Goal: Communication & Community: Answer question/provide support

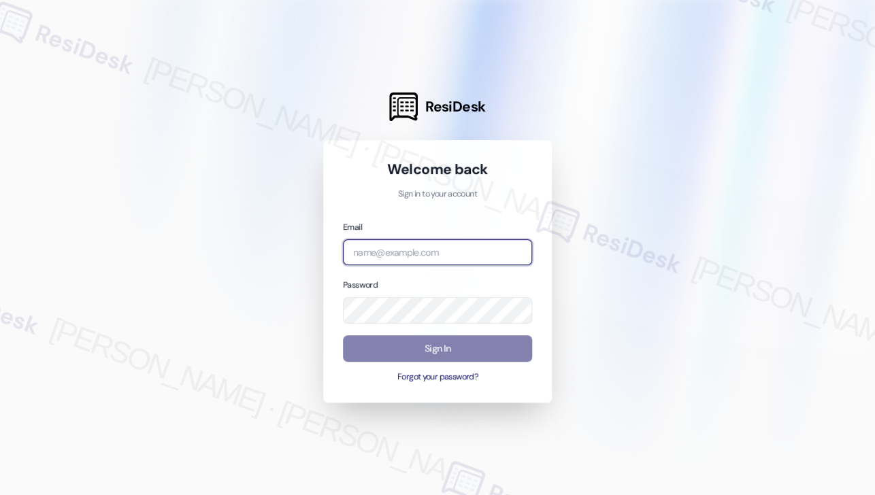
click at [417, 243] on input "email" at bounding box center [437, 253] width 189 height 27
type input "automated-surveys-apartment_management_pros-[PERSON_NAME].[PERSON_NAME]@apartme…"
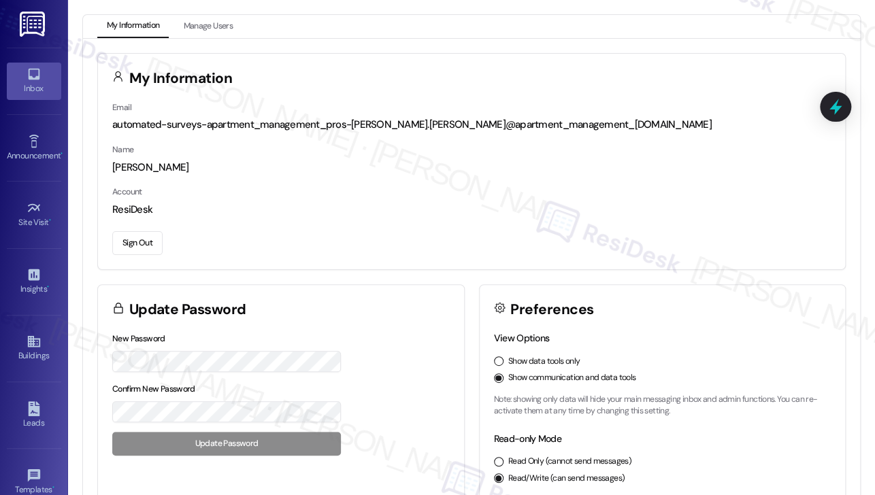
click at [38, 89] on div "Inbox" at bounding box center [34, 89] width 68 height 14
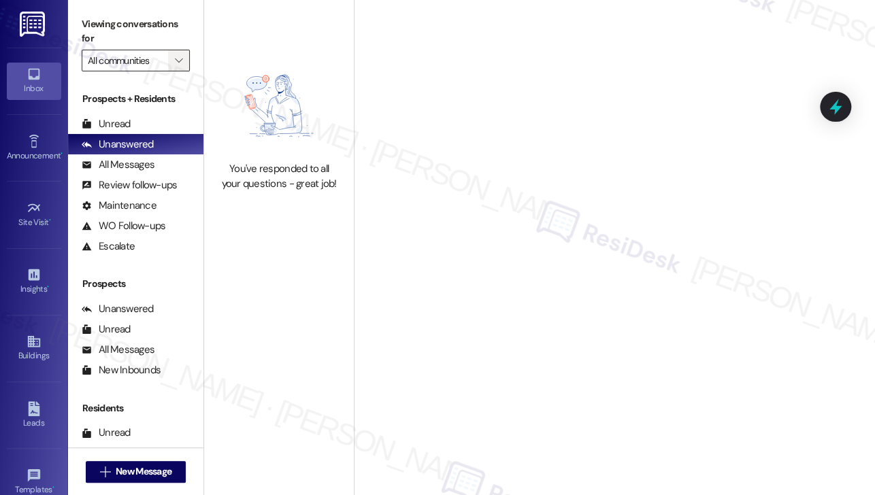
click at [168, 67] on button "" at bounding box center [179, 61] width 22 height 22
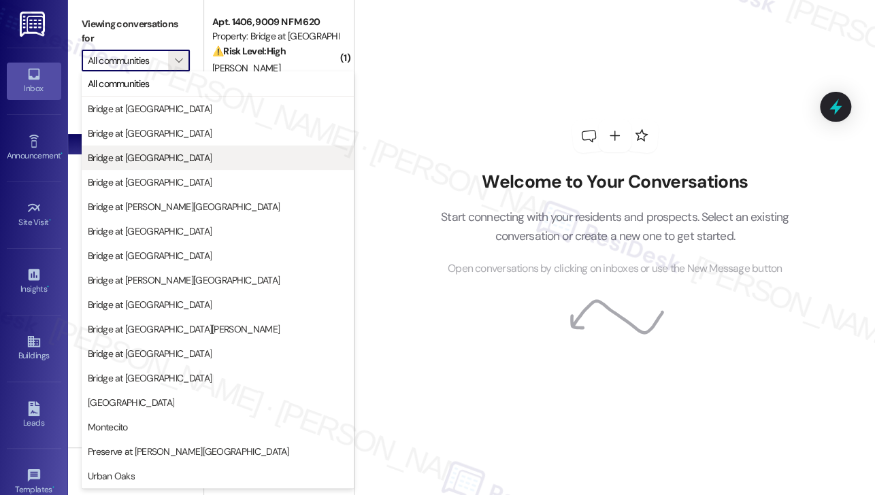
click at [177, 161] on span "Bridge at [GEOGRAPHIC_DATA]" at bounding box center [150, 158] width 124 height 14
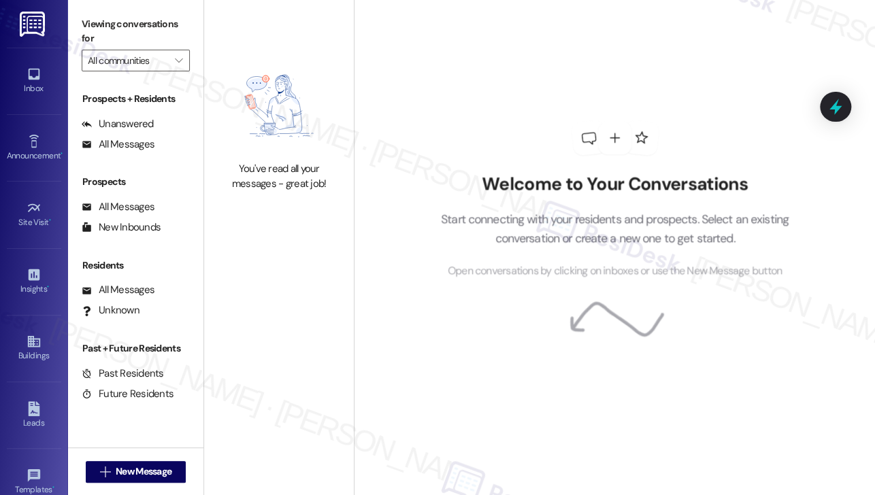
type input "Bridge at [GEOGRAPHIC_DATA]"
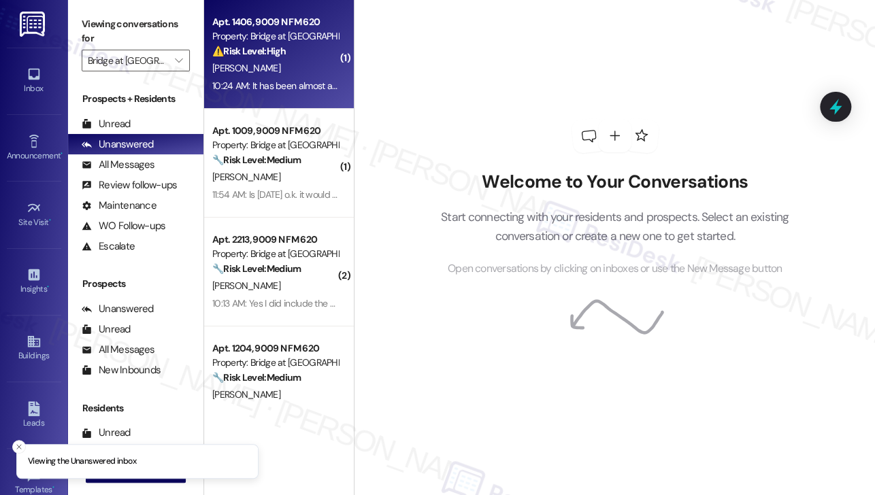
click at [302, 72] on div "[PERSON_NAME]" at bounding box center [275, 68] width 129 height 17
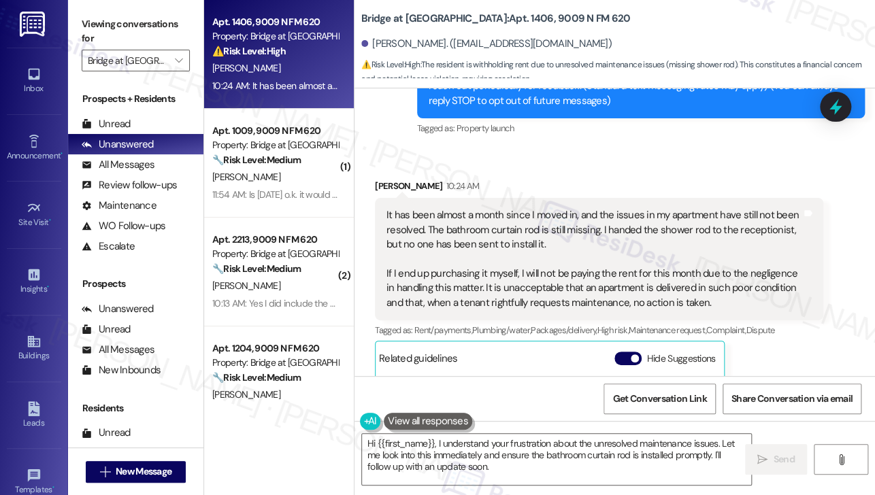
scroll to position [207, 0]
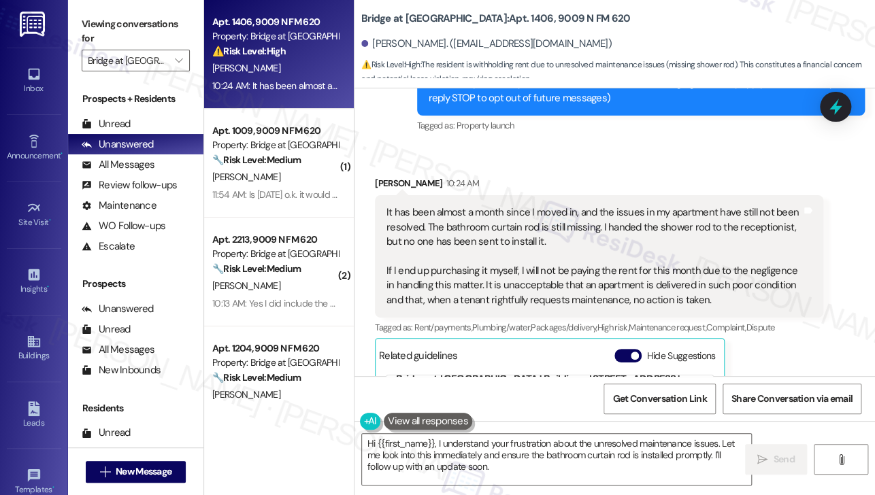
click at [468, 212] on div "It has been almost a month since I moved in, and the issues in my apartment hav…" at bounding box center [593, 256] width 415 height 102
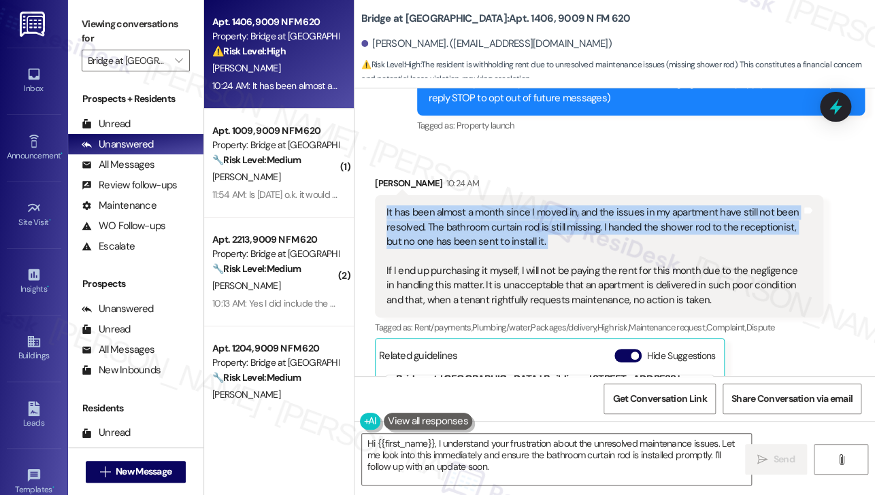
click at [468, 212] on div "It has been almost a month since I moved in, and the issues in my apartment hav…" at bounding box center [593, 256] width 415 height 102
click at [578, 215] on div "It has been almost a month since I moved in, and the issues in my apartment hav…" at bounding box center [593, 256] width 415 height 102
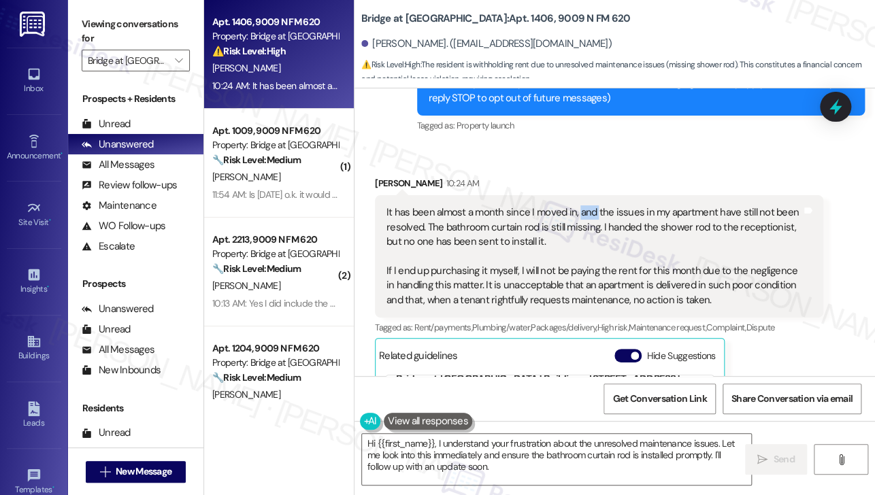
click at [578, 215] on div "It has been almost a month since I moved in, and the issues in my apartment hav…" at bounding box center [593, 256] width 415 height 102
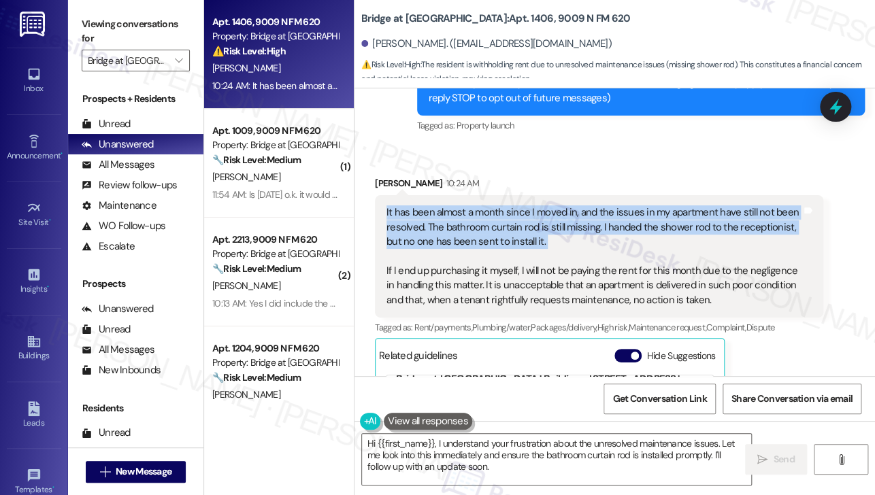
click at [578, 215] on div "It has been almost a month since I moved in, and the issues in my apartment hav…" at bounding box center [593, 256] width 415 height 102
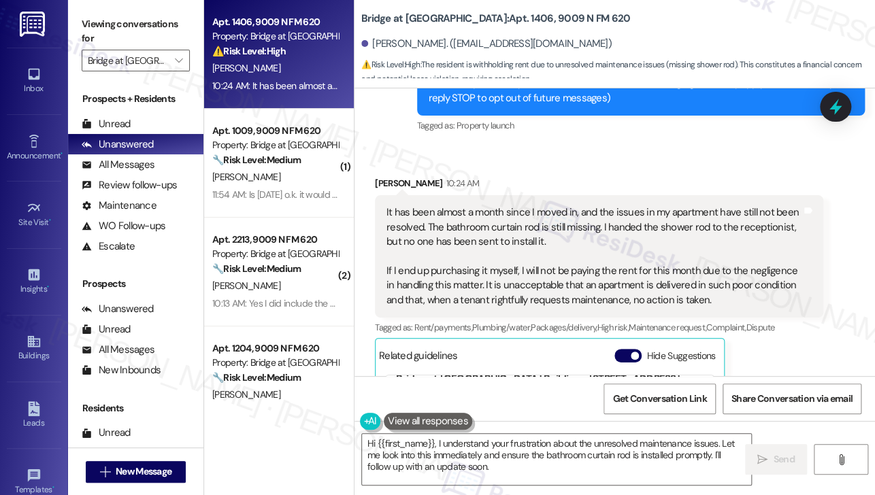
click at [590, 166] on div "Received [STREET_ADDRESS][PERSON_NAME]:24 AM It has been almost a month since I…" at bounding box center [599, 373] width 469 height 415
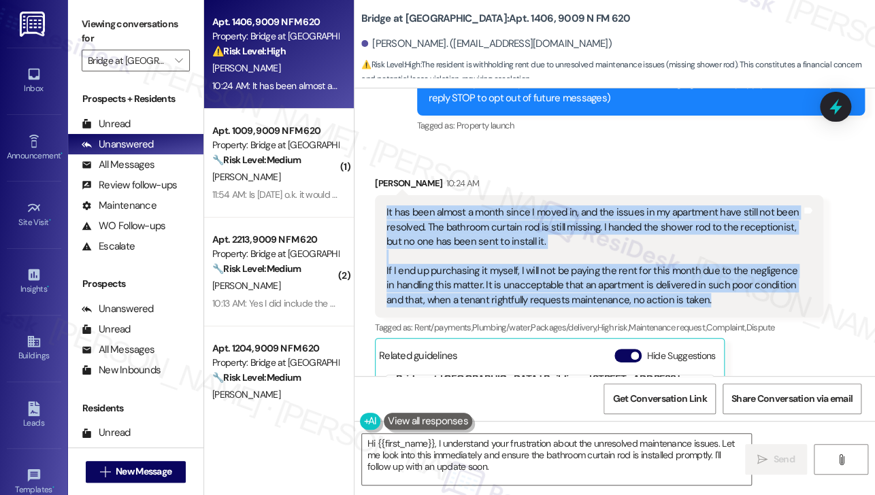
drag, startPoint x: 699, startPoint y: 300, endPoint x: 378, endPoint y: 206, distance: 334.6
click at [378, 206] on div "It has been almost a month since I moved in, and the issues in my apartment hav…" at bounding box center [599, 256] width 448 height 122
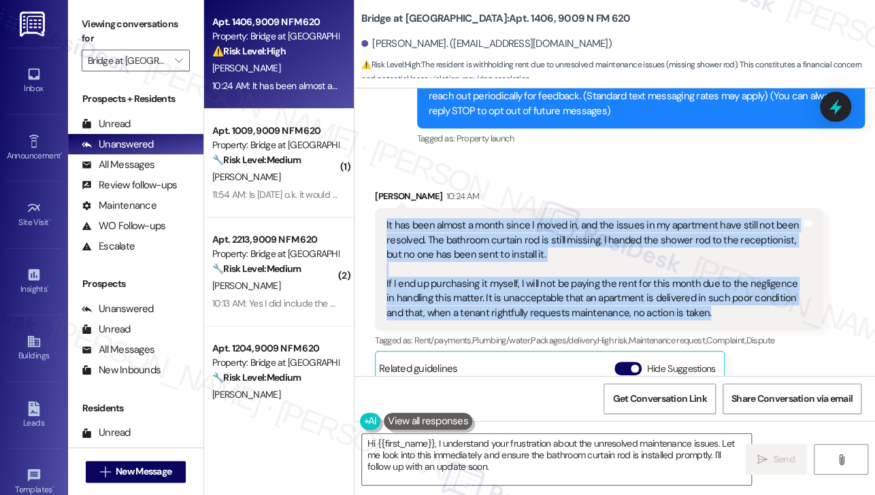
scroll to position [275, 0]
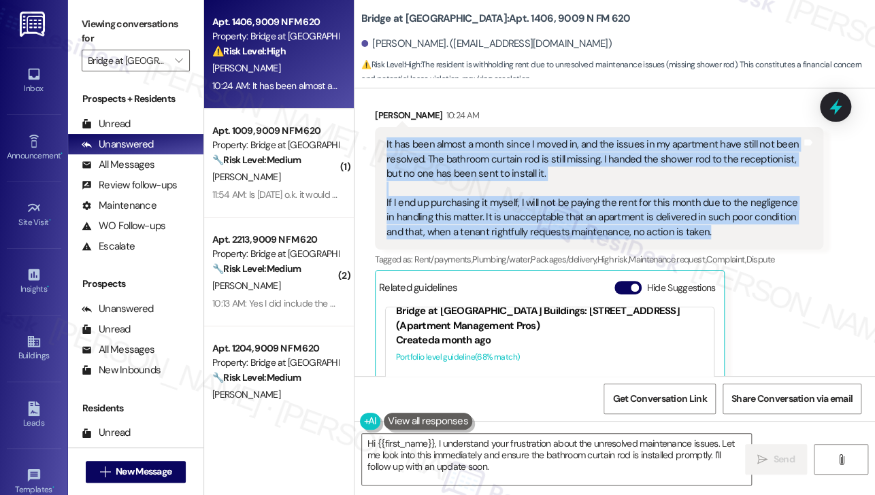
copy div "It has been almost a month since I moved in, and the issues in my apartment hav…"
click at [128, 16] on label "Viewing conversations for" at bounding box center [136, 32] width 108 height 36
drag, startPoint x: 385, startPoint y: 142, endPoint x: 712, endPoint y: 236, distance: 340.0
click at [712, 236] on div "It has been almost a month since I moved in, and the issues in my apartment hav…" at bounding box center [594, 188] width 418 height 102
copy div "It has been almost a month since I moved in, and the issues in my apartment hav…"
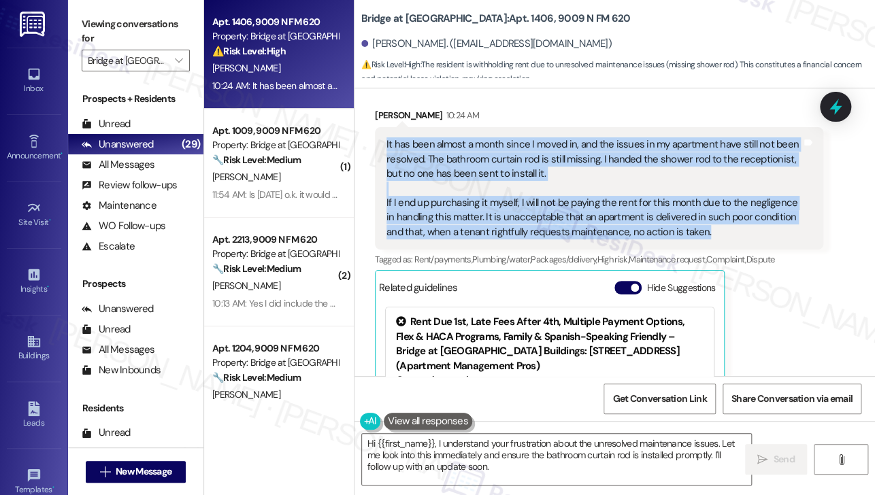
click at [468, 182] on div "It has been almost a month since I moved in, and the issues in my apartment hav…" at bounding box center [593, 188] width 415 height 102
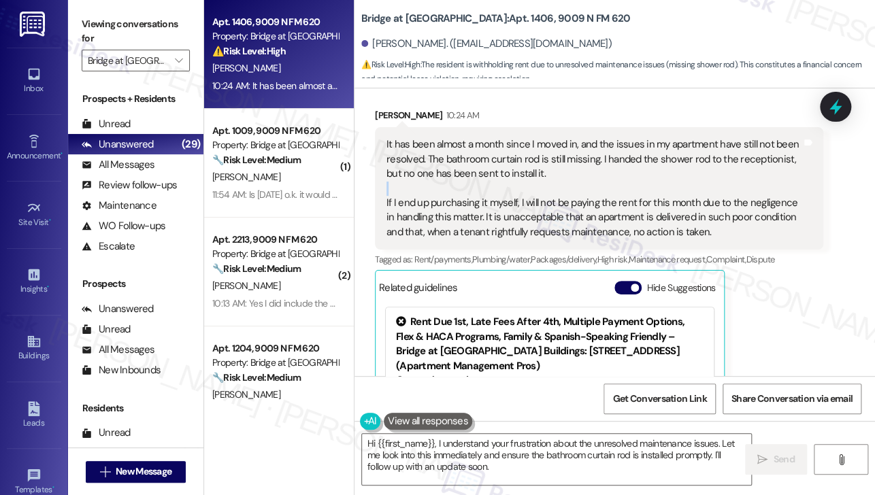
click at [468, 182] on div "It has been almost a month since I moved in, and the issues in my apartment hav…" at bounding box center [593, 188] width 415 height 102
click at [128, 11] on div "Viewing conversations for Bridge at [GEOGRAPHIC_DATA] " at bounding box center [135, 42] width 135 height 85
click at [479, 431] on div "Hi {{first_name}}, I understand your frustration about the unresolved maintenan…" at bounding box center [614, 472] width 521 height 102
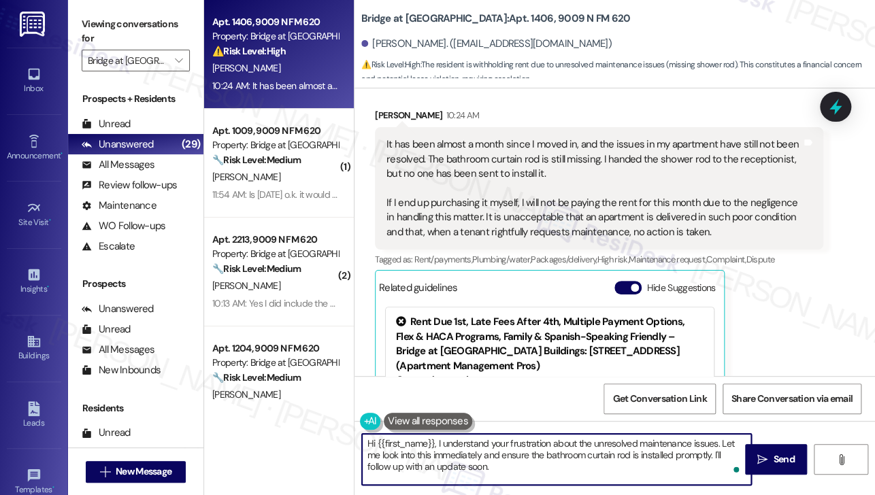
drag, startPoint x: 503, startPoint y: 459, endPoint x: 468, endPoint y: 444, distance: 38.1
click at [464, 444] on textarea "Hi {{first_name}}, I understand your frustration about the unresolved maintenan…" at bounding box center [556, 459] width 389 height 51
click at [557, 442] on textarea "Hi {{first_name}}, I understand your frustration about the unresolved maintenan…" at bounding box center [556, 459] width 389 height 51
click at [517, 442] on textarea "Hi {{first_name}}, I understand your frustration about the unresolved maintenan…" at bounding box center [556, 459] width 389 height 51
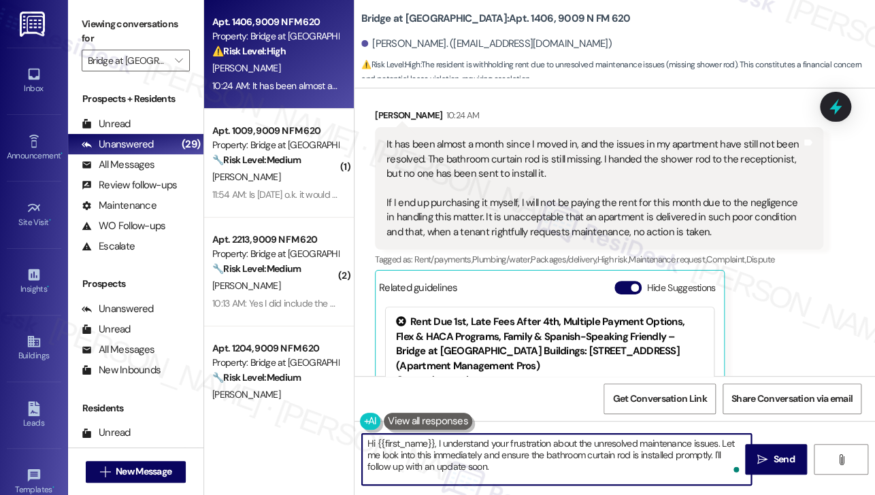
click at [510, 465] on textarea "Hi {{first_name}}, I understand your frustration about the unresolved maintenan…" at bounding box center [556, 459] width 389 height 51
drag, startPoint x: 543, startPoint y: 468, endPoint x: 479, endPoint y: 459, distance: 64.7
click at [479, 459] on textarea "Hi {{first_name}}, I understand your frustration about the unresolved maintenan…" at bounding box center [556, 459] width 389 height 51
click at [531, 443] on textarea "Hi {{first_name}}, I understand your frustration about the unresolved maintenan…" at bounding box center [556, 459] width 389 height 51
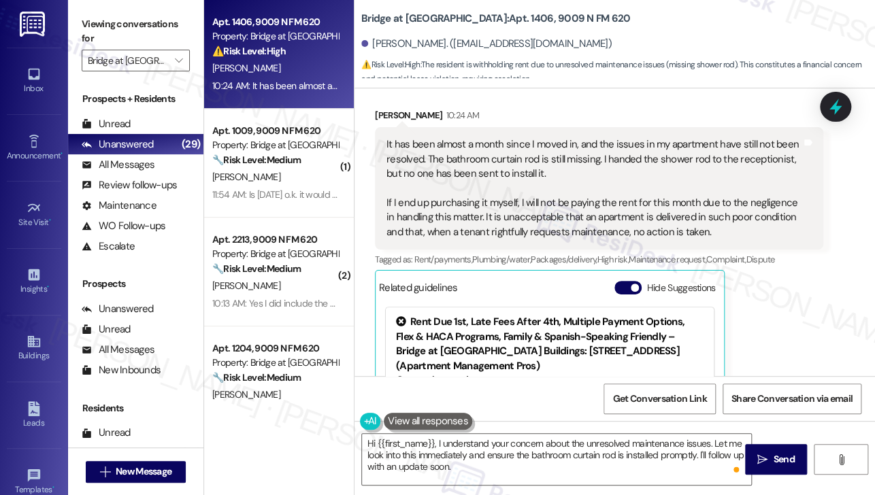
click at [411, 212] on div "It has been almost a month since I moved in, and the issues in my apartment hav…" at bounding box center [593, 188] width 415 height 102
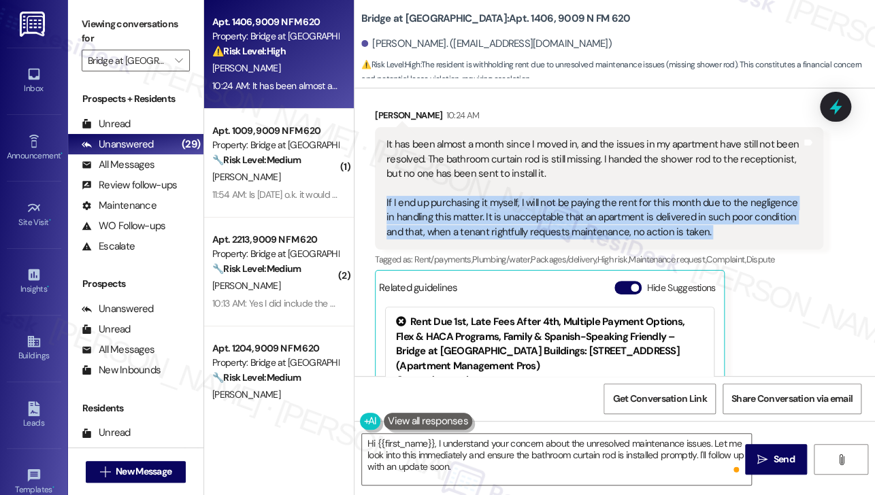
click at [411, 212] on div "It has been almost a month since I moved in, and the issues in my apartment hav…" at bounding box center [593, 188] width 415 height 102
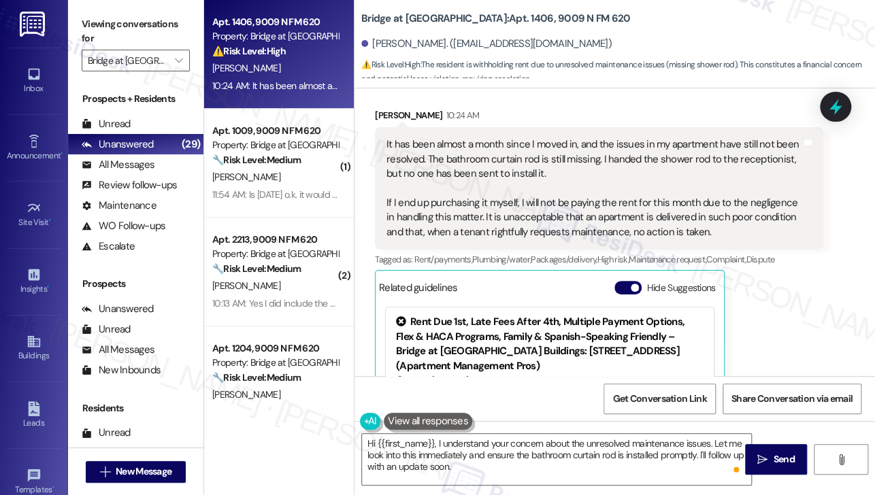
click at [131, 26] on label "Viewing conversations for" at bounding box center [136, 32] width 108 height 36
click at [476, 145] on div "It has been almost a month since I moved in, and the issues in my apartment hav…" at bounding box center [593, 188] width 415 height 102
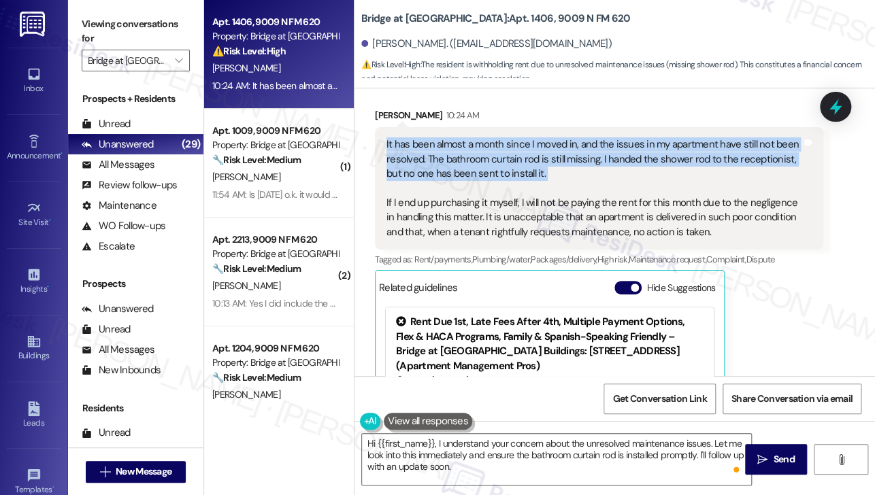
click at [476, 145] on div "It has been almost a month since I moved in, and the issues in my apartment hav…" at bounding box center [593, 188] width 415 height 102
click at [706, 148] on div "It has been almost a month since I moved in, and the issues in my apartment hav…" at bounding box center [593, 188] width 415 height 102
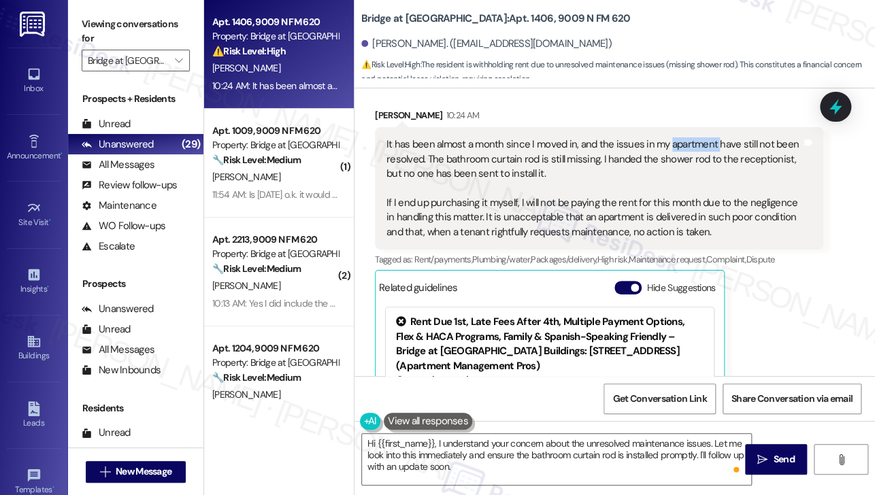
click at [706, 148] on div "It has been almost a month since I moved in, and the issues in my apartment hav…" at bounding box center [593, 188] width 415 height 102
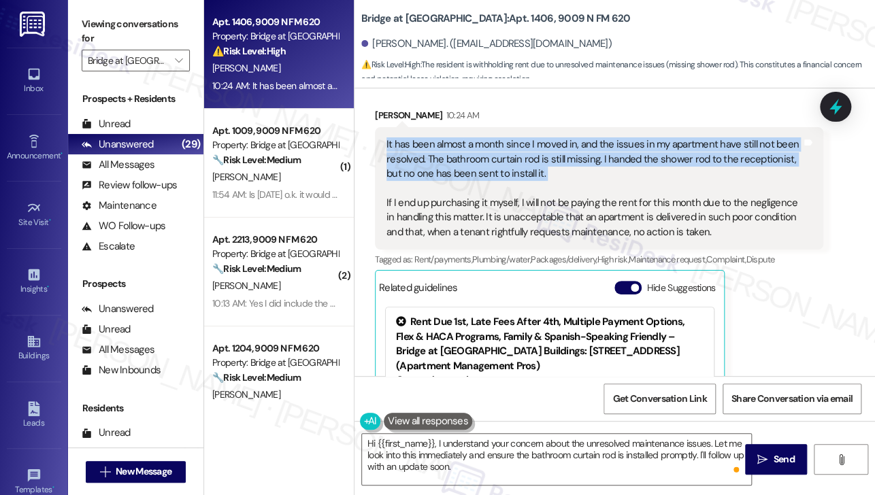
click at [706, 148] on div "It has been almost a month since I moved in, and the issues in my apartment hav…" at bounding box center [593, 188] width 415 height 102
click at [536, 156] on div "It has been almost a month since I moved in, and the issues in my apartment hav…" at bounding box center [593, 188] width 415 height 102
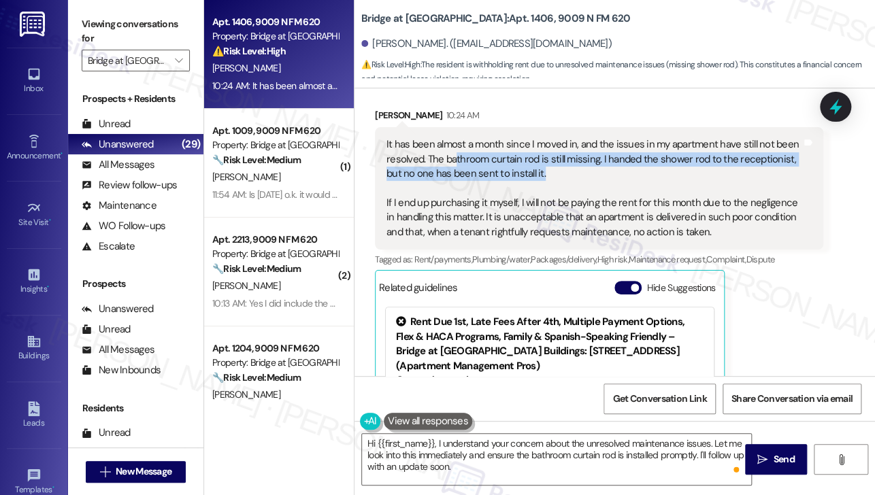
drag, startPoint x: 540, startPoint y: 169, endPoint x: 453, endPoint y: 161, distance: 87.5
click at [453, 161] on div "It has been almost a month since I moved in, and the issues in my apartment hav…" at bounding box center [593, 188] width 415 height 102
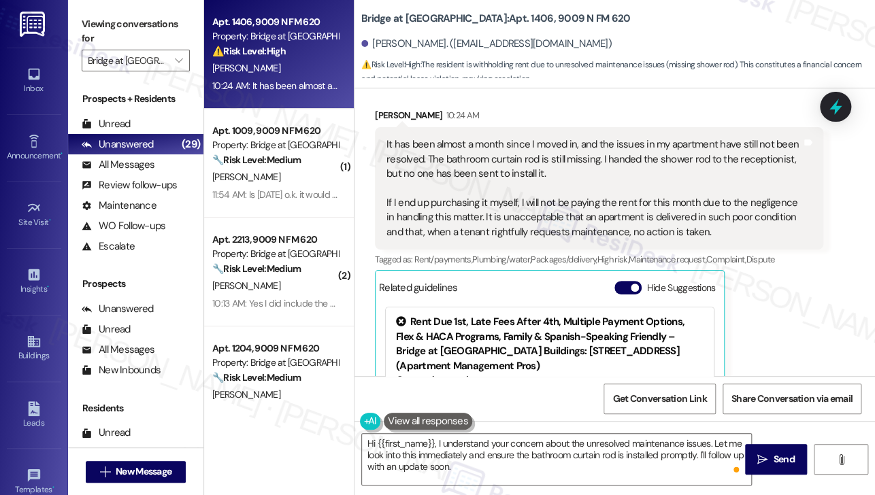
click at [449, 160] on div "It has been almost a month since I moved in, and the issues in my apartment hav…" at bounding box center [593, 188] width 415 height 102
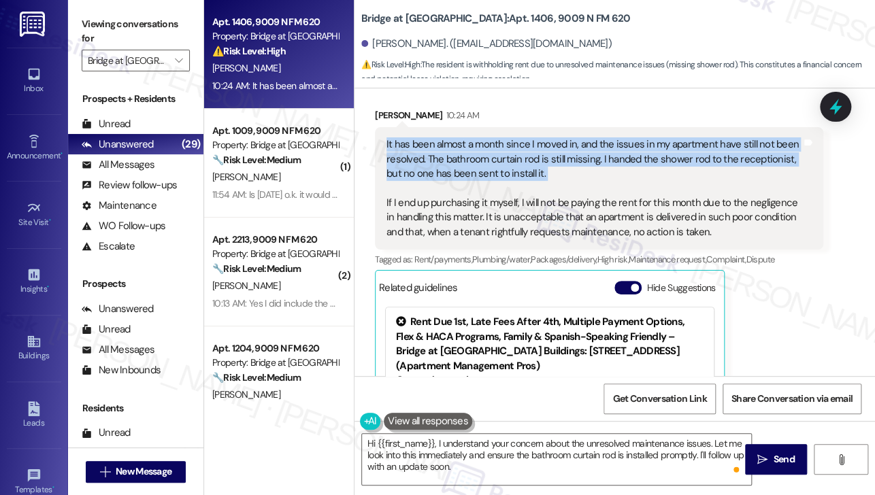
click at [449, 160] on div "It has been almost a month since I moved in, and the issues in my apartment hav…" at bounding box center [593, 188] width 415 height 102
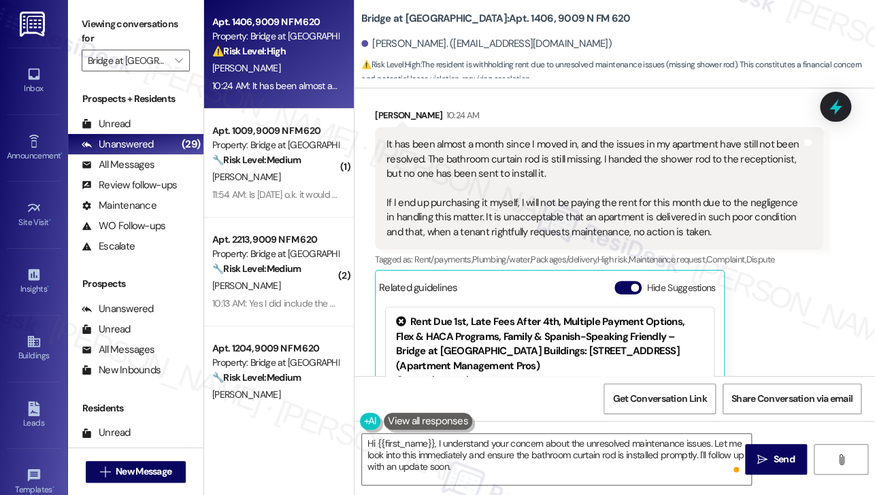
click at [558, 243] on div "It has been almost a month since I moved in, and the issues in my apartment hav…" at bounding box center [599, 188] width 448 height 122
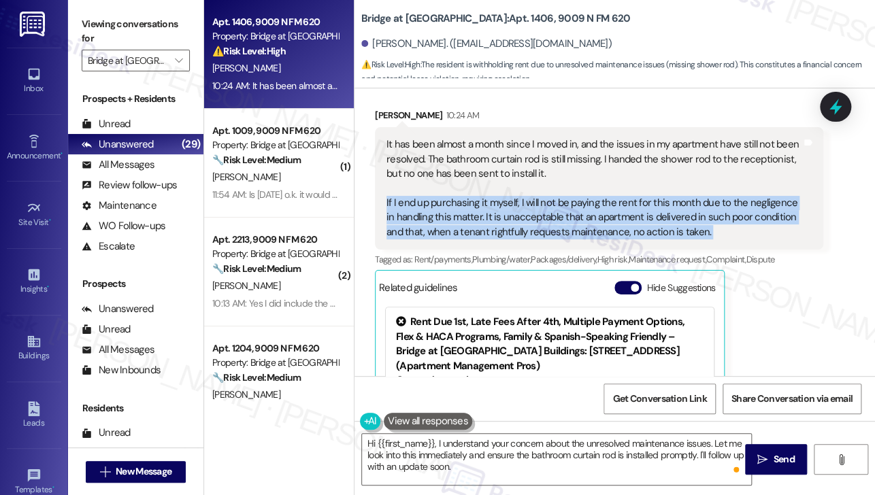
click at [558, 243] on div "It has been almost a month since I moved in, and the issues in my apartment hav…" at bounding box center [599, 188] width 448 height 122
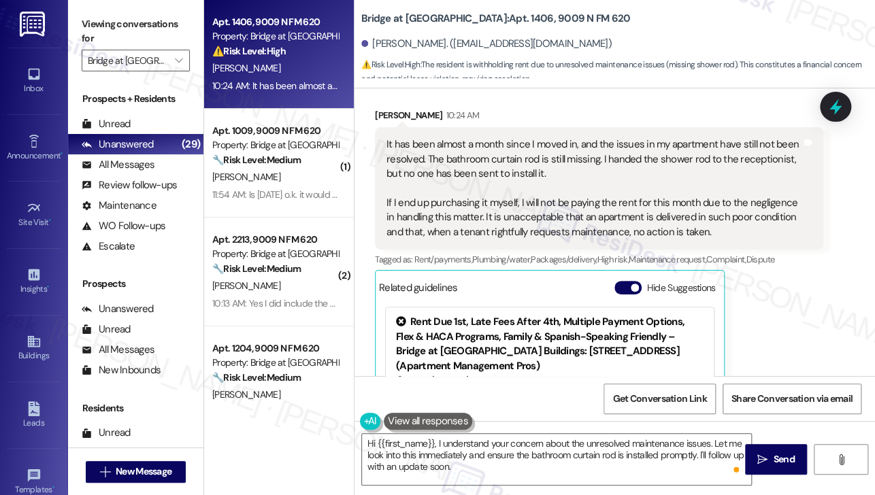
click at [142, 23] on label "Viewing conversations for" at bounding box center [136, 32] width 108 height 36
click at [467, 470] on textarea "Hi {{first_name}}, I understand your concern about the unresolved maintenance i…" at bounding box center [556, 459] width 389 height 51
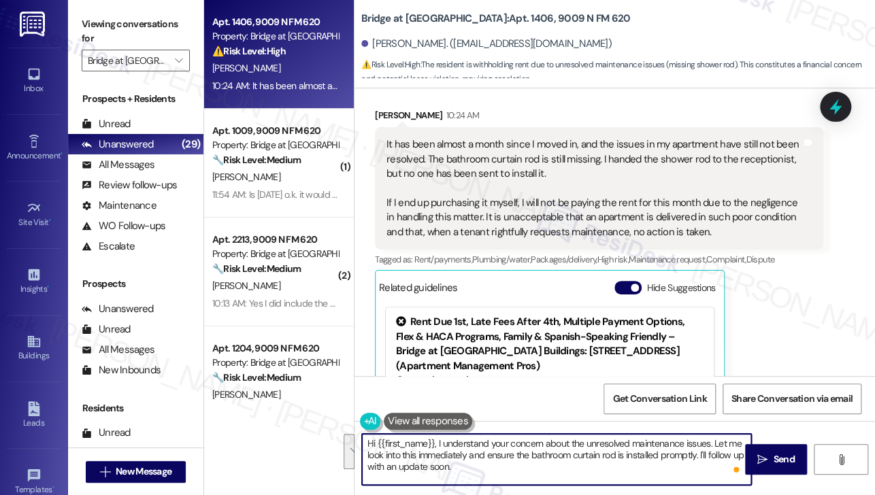
drag, startPoint x: 467, startPoint y: 470, endPoint x: 438, endPoint y: 443, distance: 40.0
click at [438, 443] on textarea "Hi {{first_name}}, I understand your concern about the unresolved maintenance i…" at bounding box center [556, 459] width 389 height 51
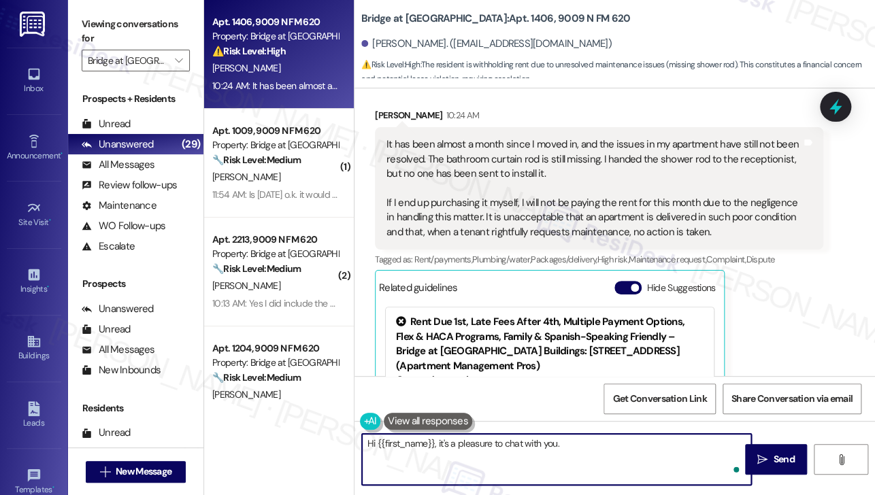
paste textarea "Thank you for bringing this to my attention. I’m truly sorry that your shower r…"
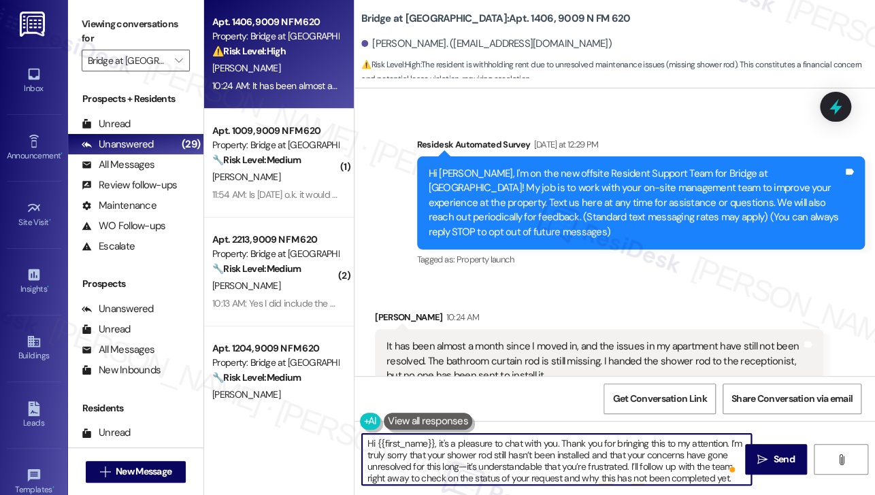
scroll to position [71, 0]
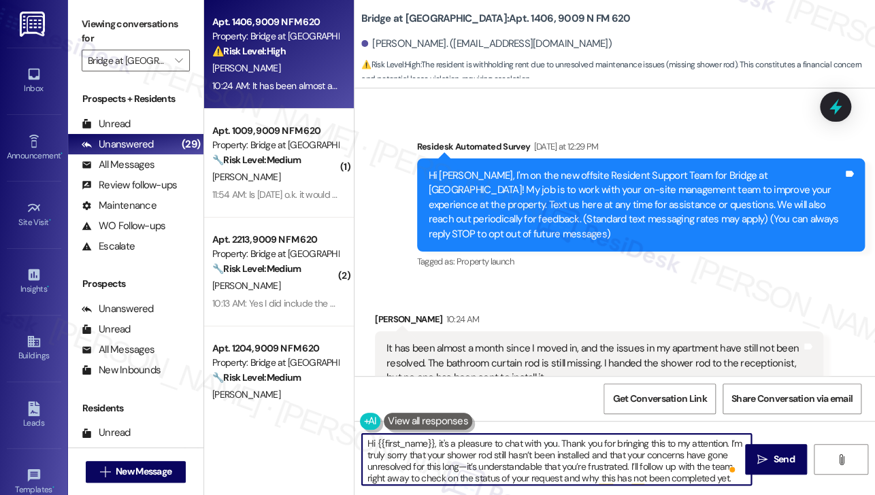
click at [680, 442] on textarea "Hi {{first_name}}, it's a pleasure to chat with you. Thank you for bringing thi…" at bounding box center [556, 459] width 389 height 51
click at [395, 457] on textarea "Hi {{first_name}}, it's a pleasure to chat with you. Thank you for bringing thi…" at bounding box center [556, 459] width 389 height 51
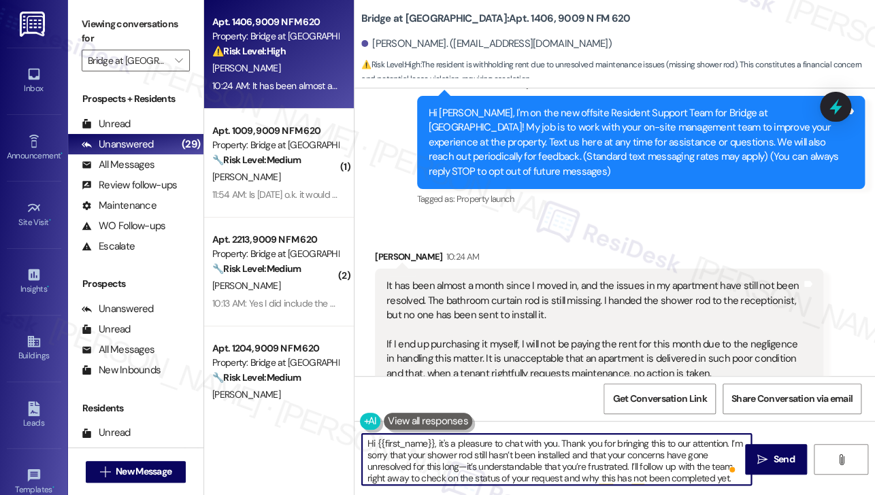
scroll to position [207, 0]
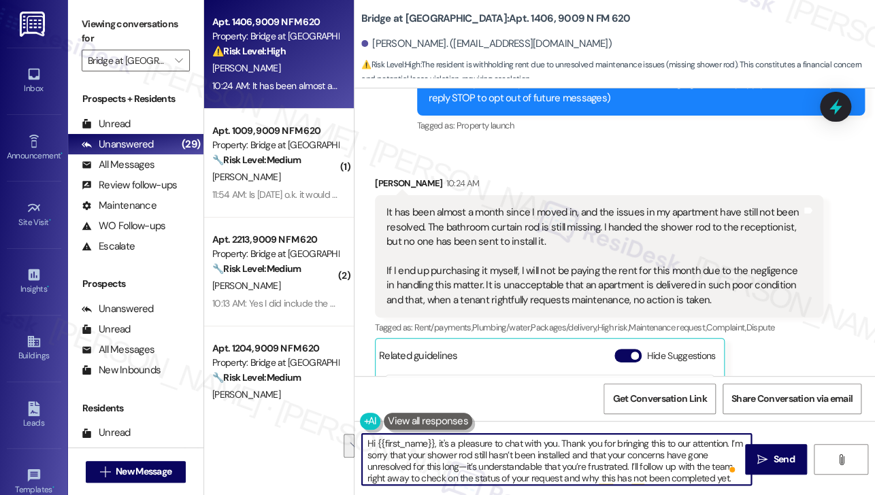
drag, startPoint x: 629, startPoint y: 465, endPoint x: 584, endPoint y: 457, distance: 44.9
click at [584, 457] on textarea "Hi {{first_name}}, it's a pleasure to chat with you. Thank you for bringing thi…" at bounding box center [556, 459] width 389 height 51
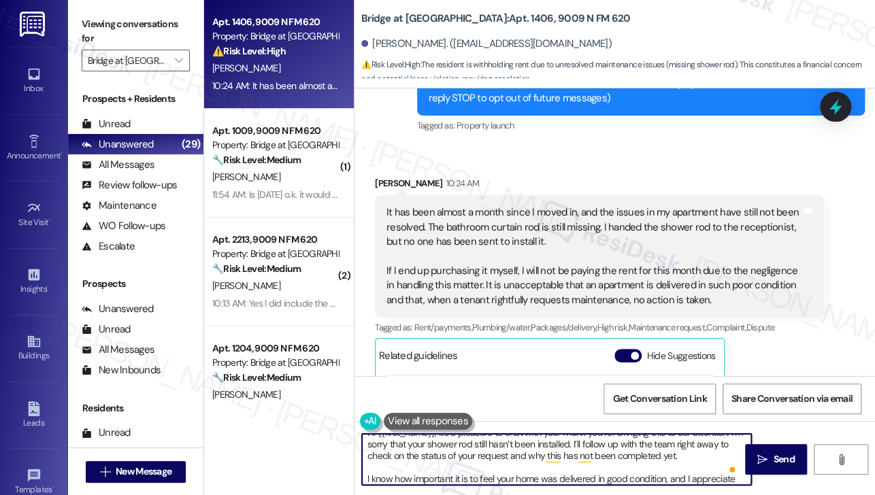
scroll to position [22, 0]
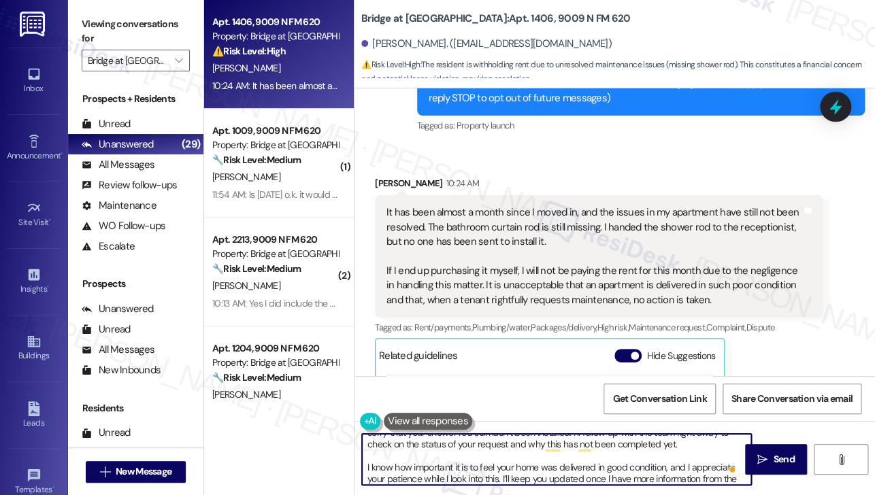
drag, startPoint x: 686, startPoint y: 446, endPoint x: 506, endPoint y: 447, distance: 179.6
click at [506, 447] on textarea "Hi {{first_name}}, it's a pleasure to chat with you. Thank you for bringing thi…" at bounding box center [556, 459] width 389 height 51
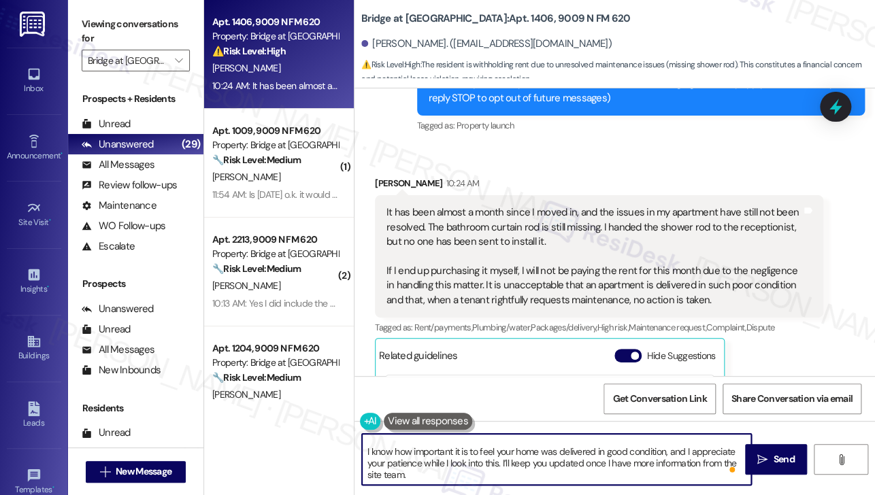
scroll to position [0, 0]
drag, startPoint x: 686, startPoint y: 452, endPoint x: 373, endPoint y: 453, distance: 313.0
click at [373, 453] on textarea "Hi {{first_name}}, it's a pleasure to chat with you. Thank you for bringing thi…" at bounding box center [556, 459] width 389 height 51
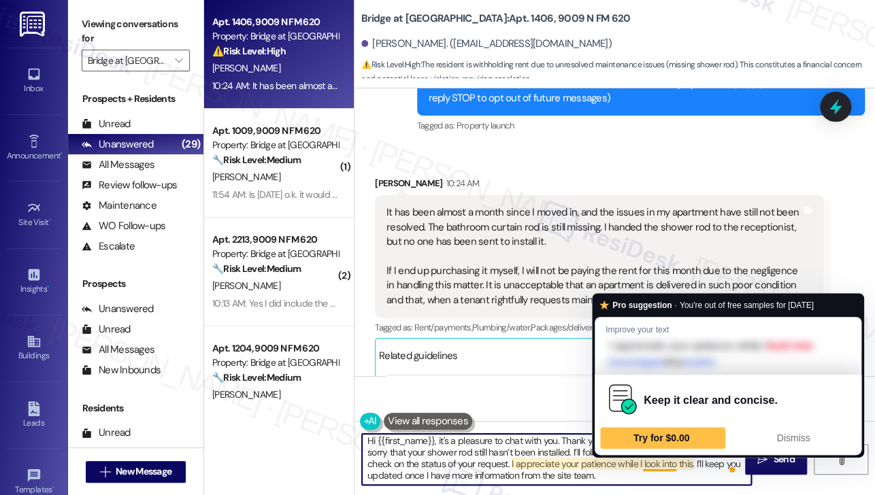
click at [637, 465] on textarea "Hi {{first_name}}, it's a pleasure to chat with you. Thank you for bringing thi…" at bounding box center [556, 459] width 389 height 51
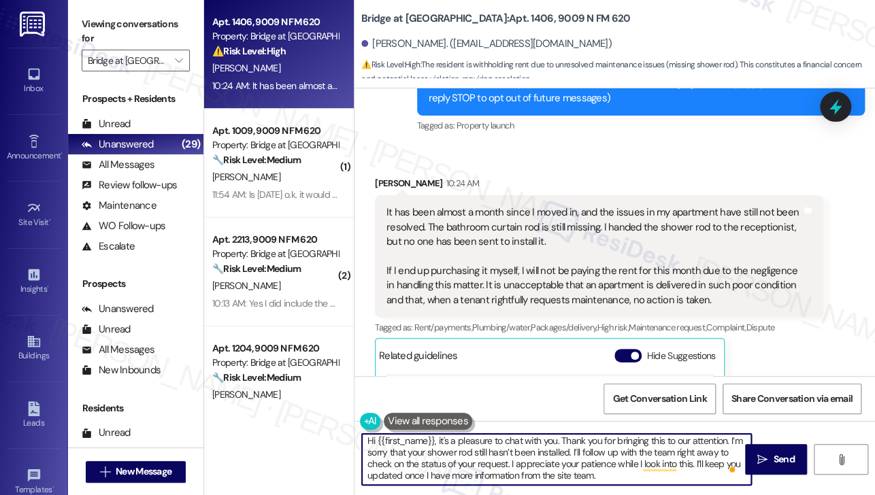
click at [619, 472] on textarea "Hi {{first_name}}, it's a pleasure to chat with you. Thank you for bringing thi…" at bounding box center [556, 459] width 389 height 51
drag, startPoint x: 616, startPoint y: 464, endPoint x: 693, endPoint y: 465, distance: 76.2
click at [693, 465] on textarea "Hi {{first_name}}, it's a pleasure to chat with you. Thank you for bringing thi…" at bounding box center [556, 459] width 389 height 51
click at [501, 472] on textarea "Hi {{first_name}}, it's a pleasure to chat with you. Thank you for bringing thi…" at bounding box center [556, 459] width 389 height 51
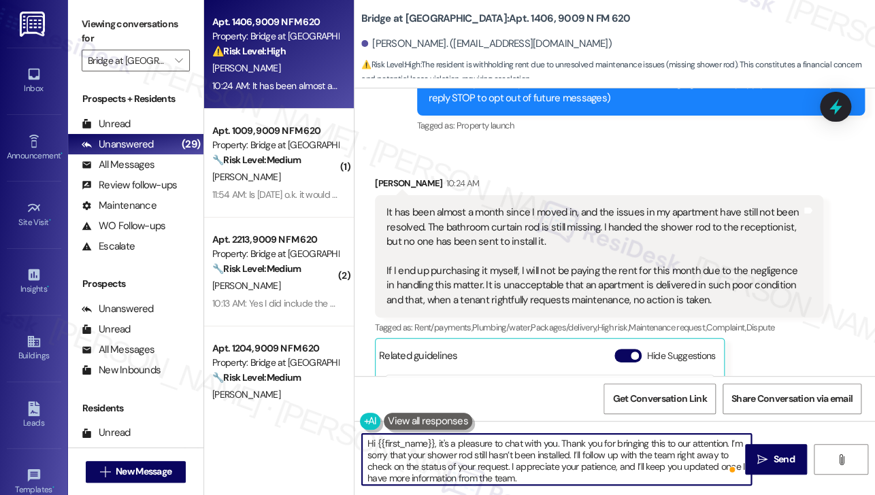
click at [525, 454] on textarea "Hi {{first_name}}, it's a pleasure to chat with you. Thank you for bringing thi…" at bounding box center [556, 459] width 389 height 51
click at [420, 454] on textarea "Hi {{first_name}}, it's a pleasure to chat with you. Thank you for bringing thi…" at bounding box center [556, 459] width 389 height 51
click at [571, 456] on textarea "Hi {{first_name}}, it's a pleasure to chat with you. Thank you for bringing thi…" at bounding box center [556, 459] width 389 height 51
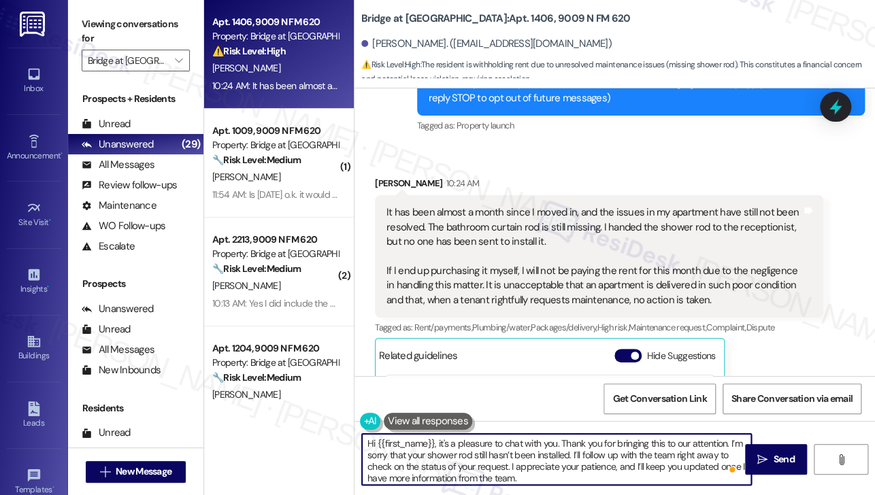
click at [571, 456] on textarea "Hi {{first_name}}, it's a pleasure to chat with you. Thank you for bringing thi…" at bounding box center [556, 459] width 389 height 51
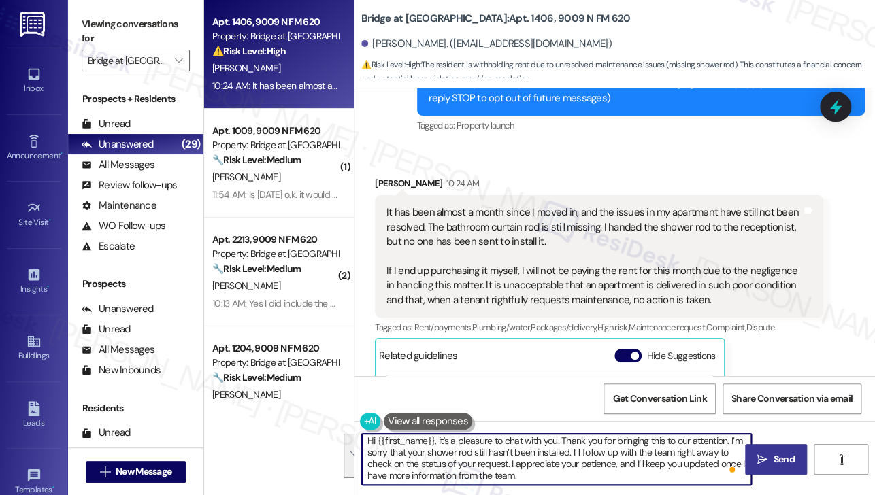
click at [778, 459] on span "Send" at bounding box center [783, 459] width 21 height 14
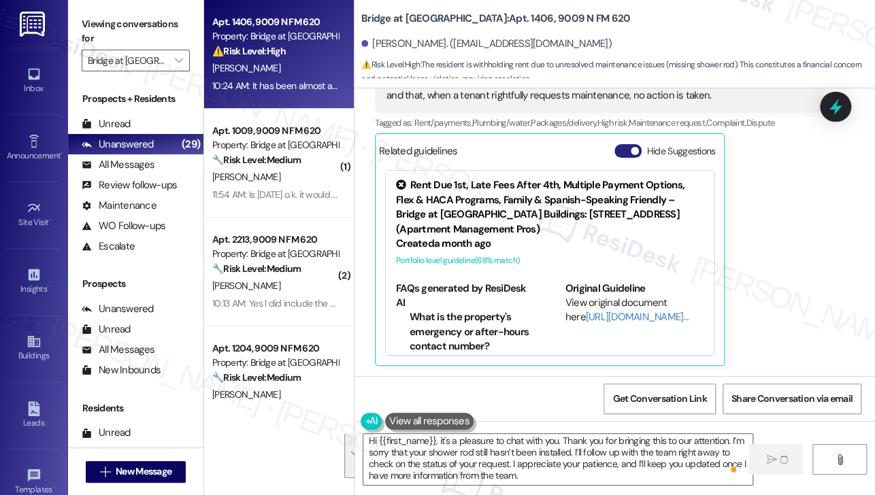
click at [629, 148] on button "Hide Suggestions" at bounding box center [627, 151] width 27 height 14
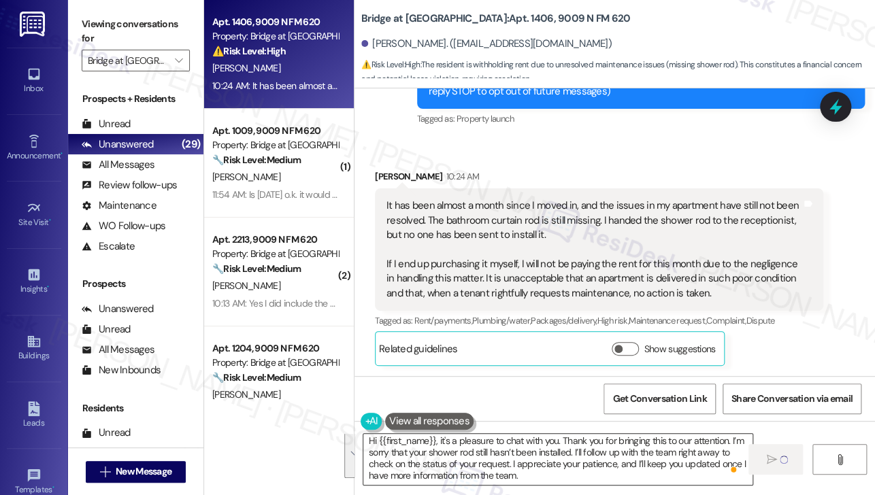
type textarea "Fetching suggested responses. Please feel free to read through the conversation…"
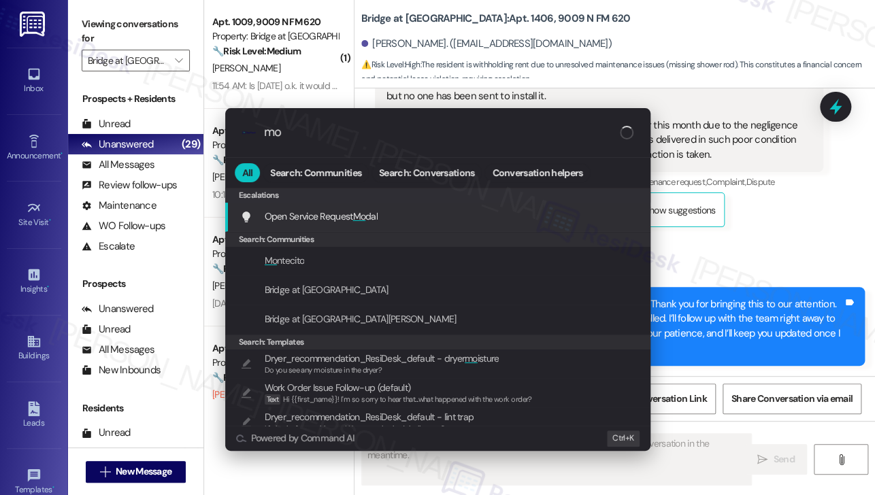
type input "mod"
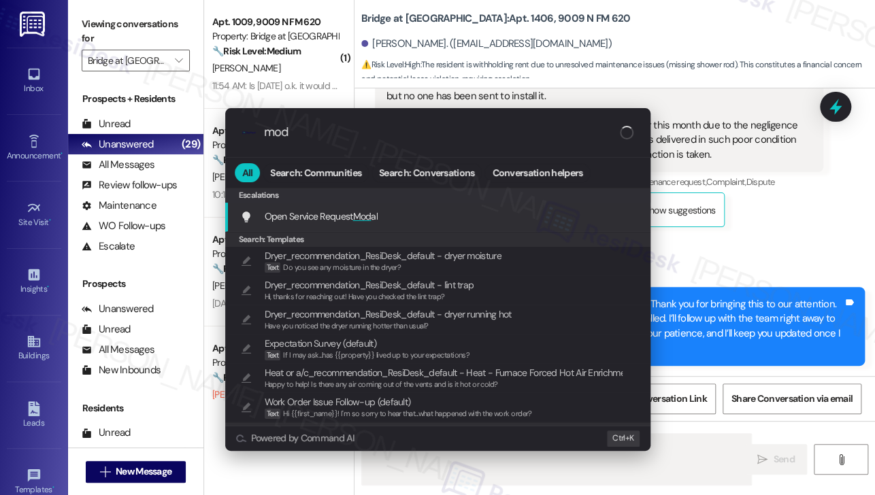
type textarea "Hi"
type input "moda"
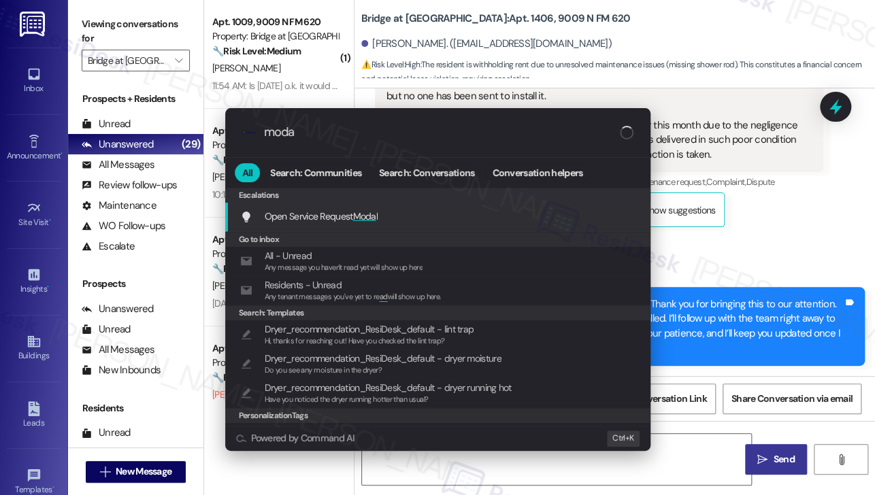
type textarea "Hi {{first_name}}, I"
type input "modal"
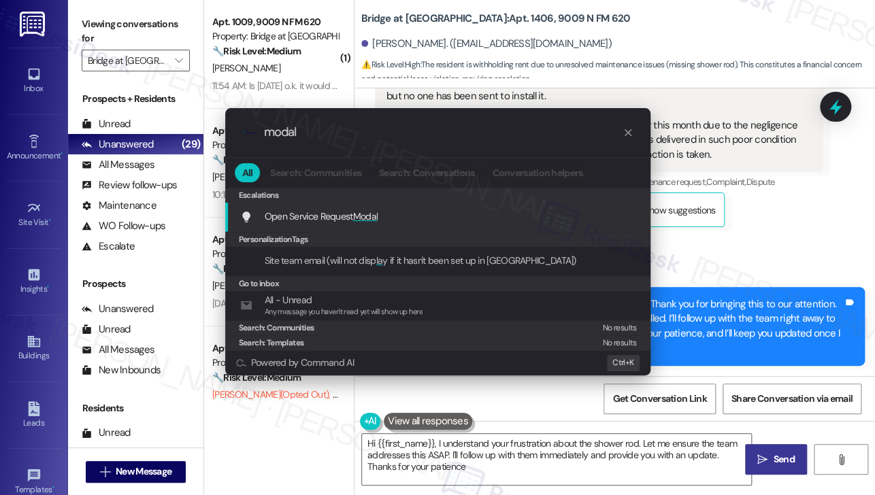
type textarea "Hi {{first_name}}, I understand your frustration about the shower rod. Let me e…"
type input "modal"
click at [367, 210] on span "Modal" at bounding box center [365, 216] width 25 height 12
